Goal: Information Seeking & Learning: Understand process/instructions

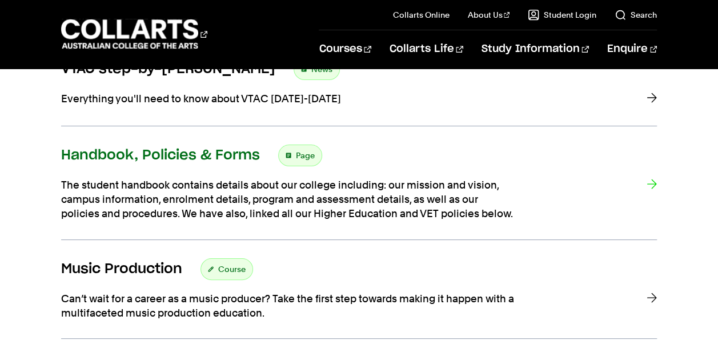
click at [208, 160] on h3 "Handbook, Policies & Forms" at bounding box center [160, 155] width 199 height 17
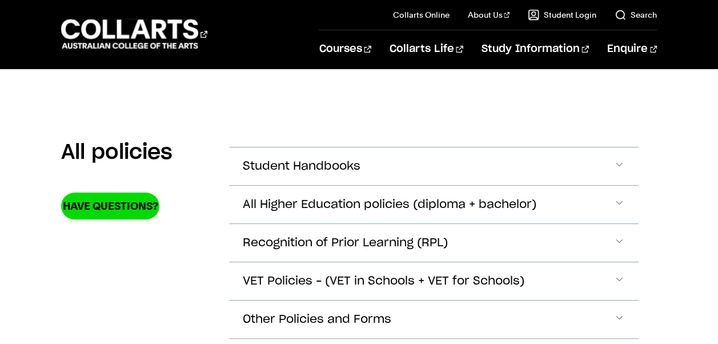
scroll to position [219, 0]
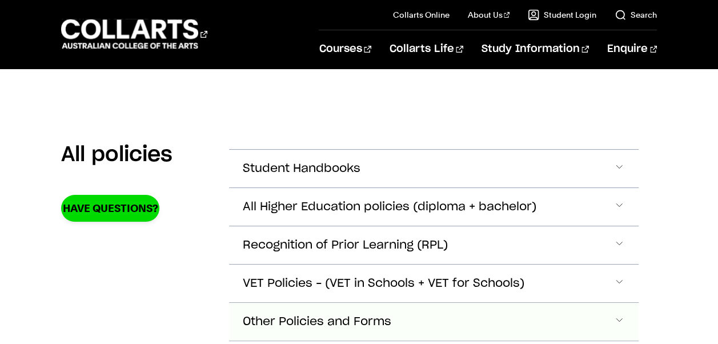
click at [322, 315] on span "Other Policies and Forms" at bounding box center [317, 321] width 148 height 13
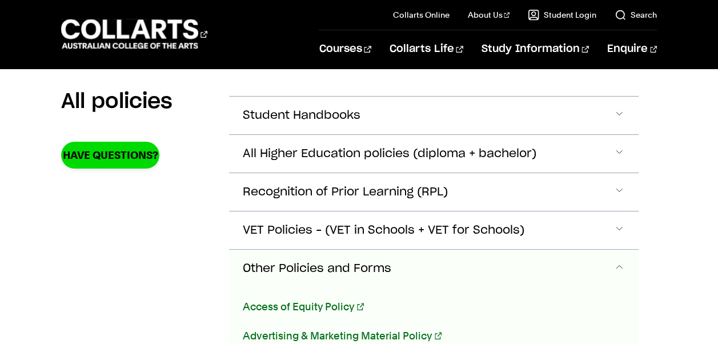
scroll to position [271, 0]
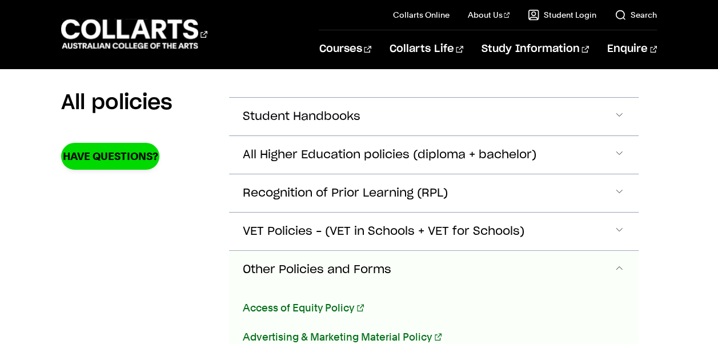
click at [359, 265] on span "Other Policies and Forms" at bounding box center [317, 269] width 148 height 13
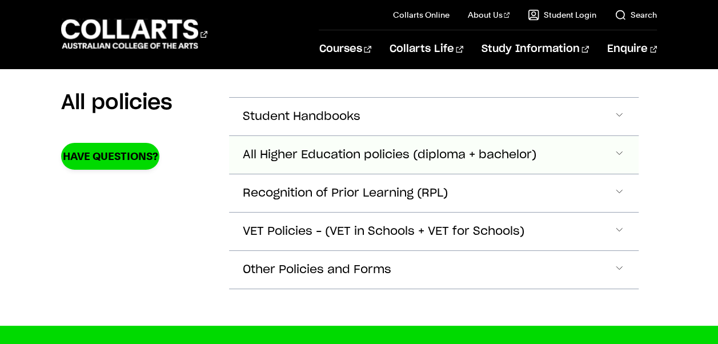
click at [369, 152] on span "All Higher Education policies (diploma + bachelor)" at bounding box center [389, 154] width 293 height 13
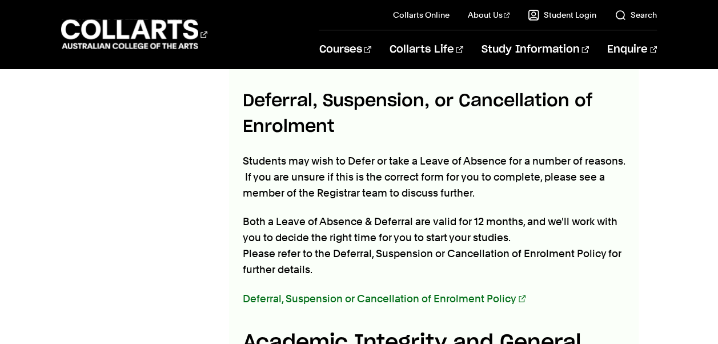
scroll to position [1062, 0]
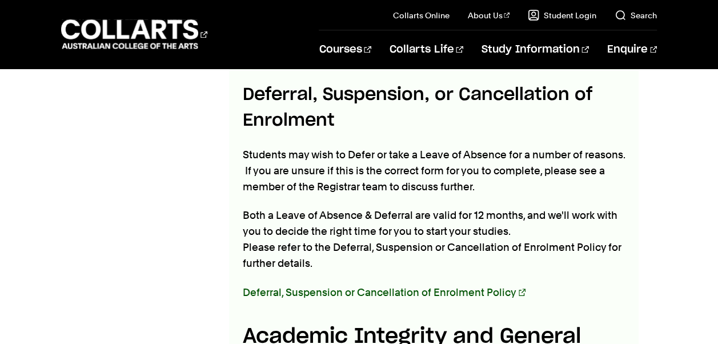
click at [355, 292] on link "Deferral, Suspension or Cancellation of Enrolment Policy" at bounding box center [384, 292] width 283 height 12
